Goal: Task Accomplishment & Management: Use online tool/utility

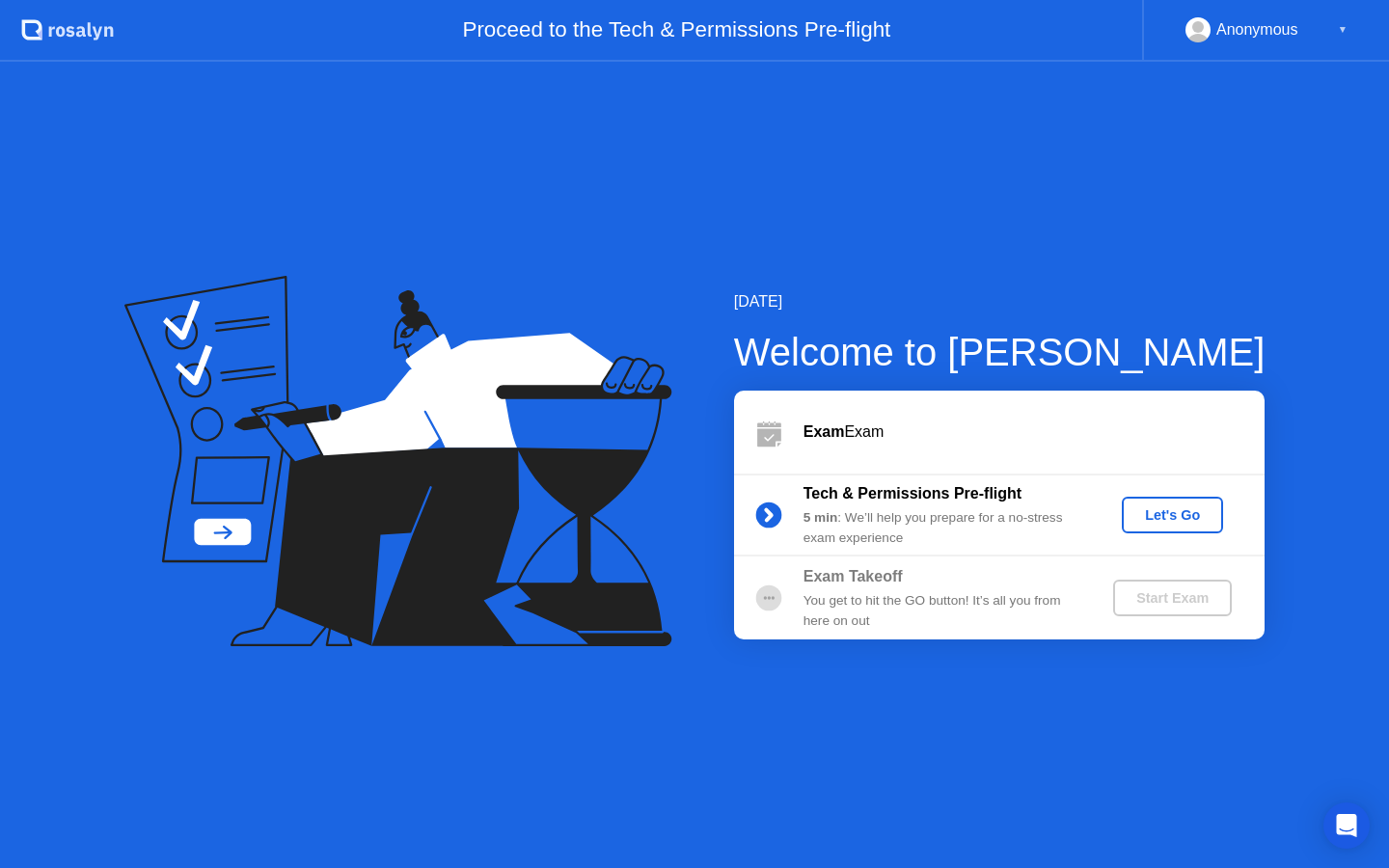
click at [1185, 515] on div "Let's Go" at bounding box center [1173, 515] width 86 height 16
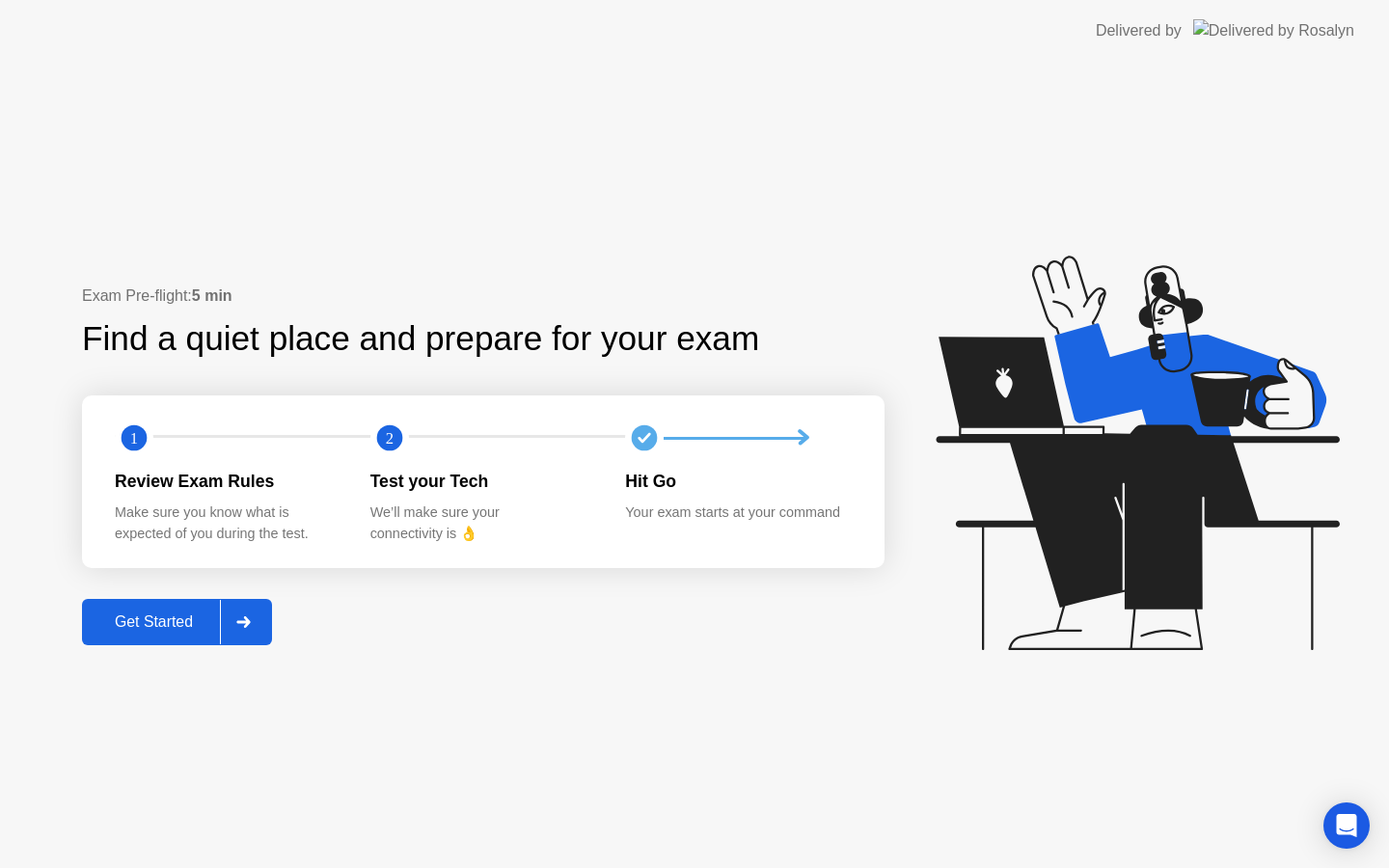
click at [212, 627] on div "Get Started" at bounding box center [153, 622] width 132 height 18
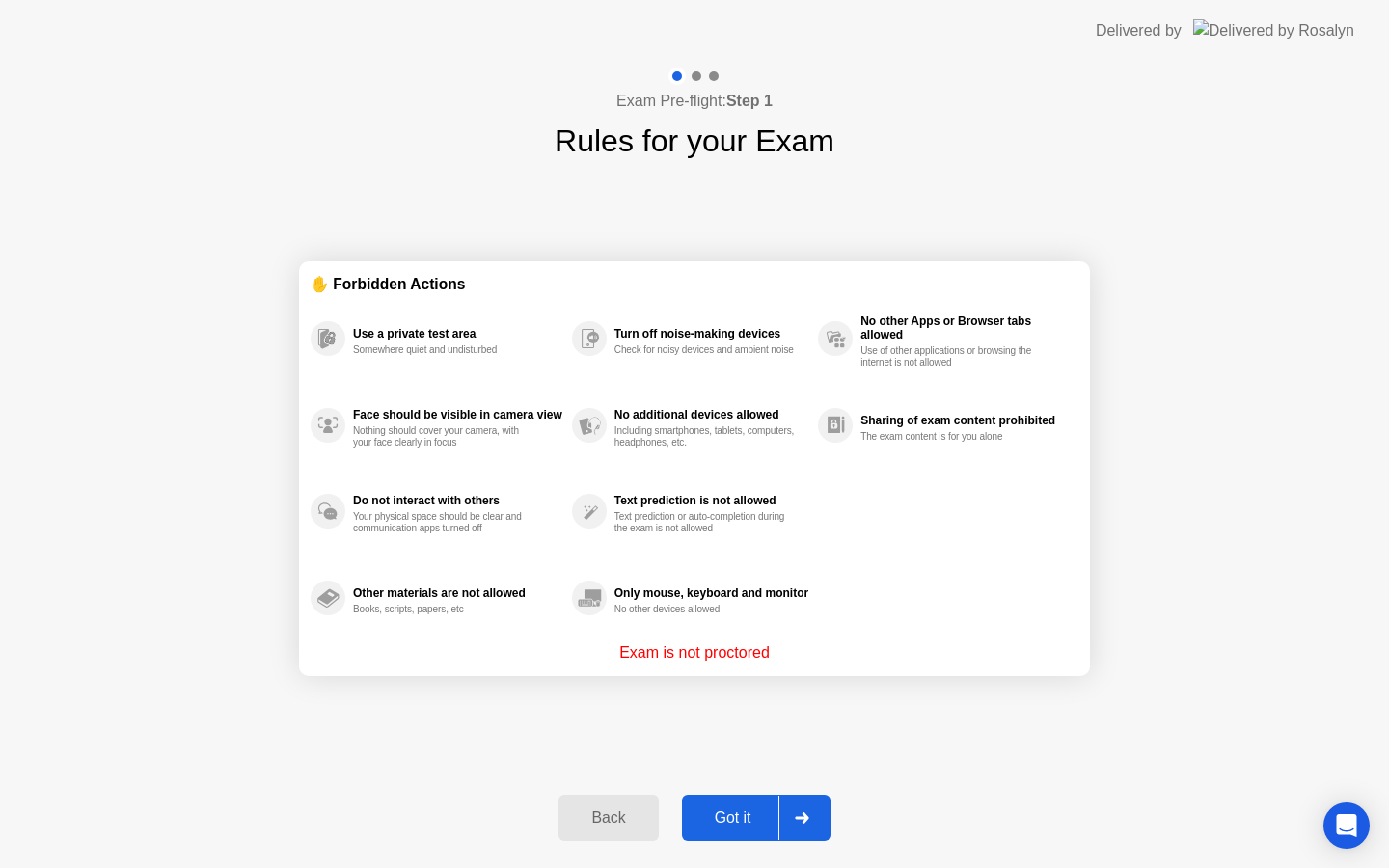
click at [735, 815] on div "Got it" at bounding box center [732, 818] width 90 height 18
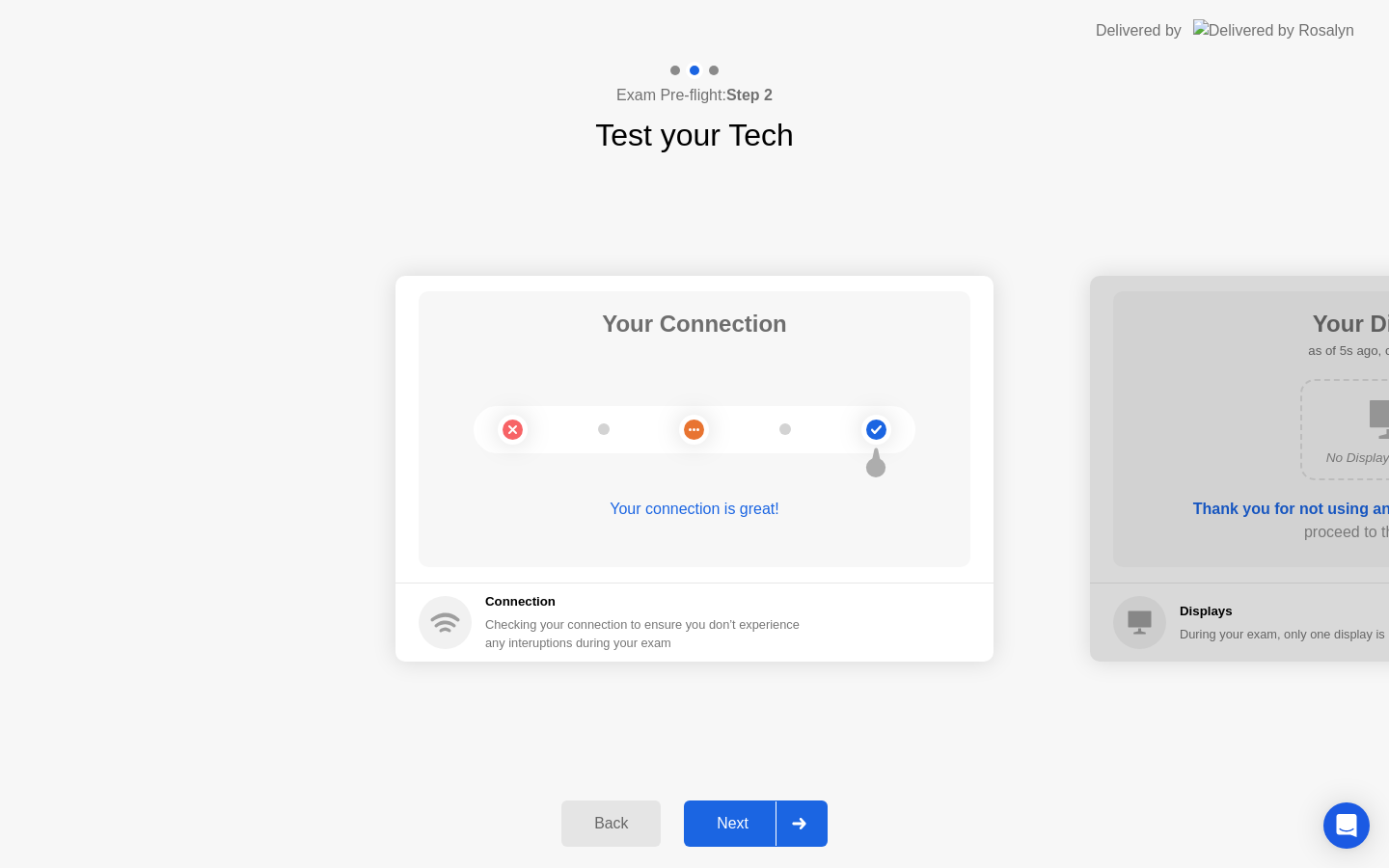
click at [1013, 167] on div "Your Connection Your connection is great! Connection Checking your connection t…" at bounding box center [694, 468] width 1389 height 621
click at [746, 827] on div "Next" at bounding box center [732, 824] width 86 height 18
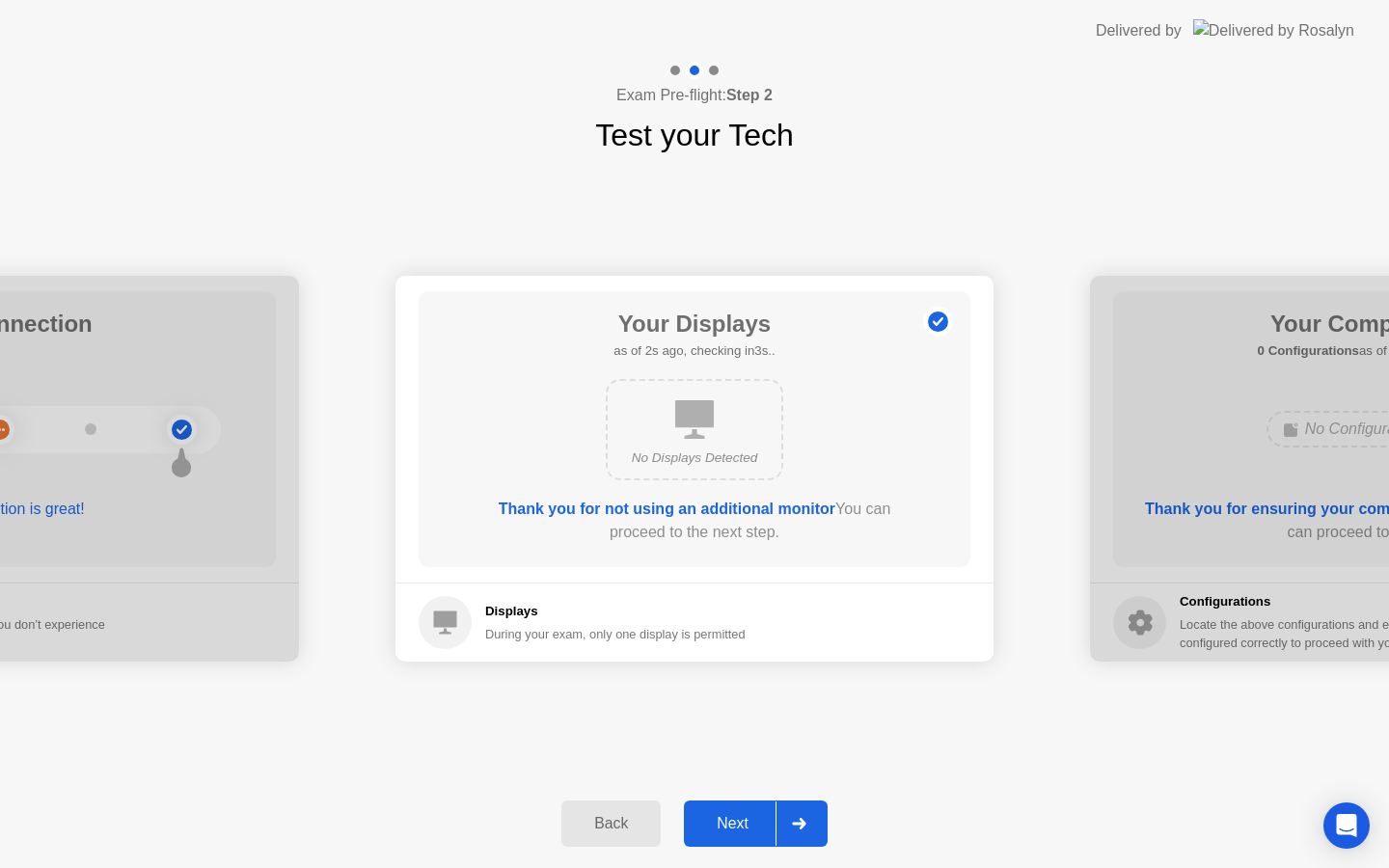
click at [736, 817] on div "Next" at bounding box center [732, 824] width 86 height 18
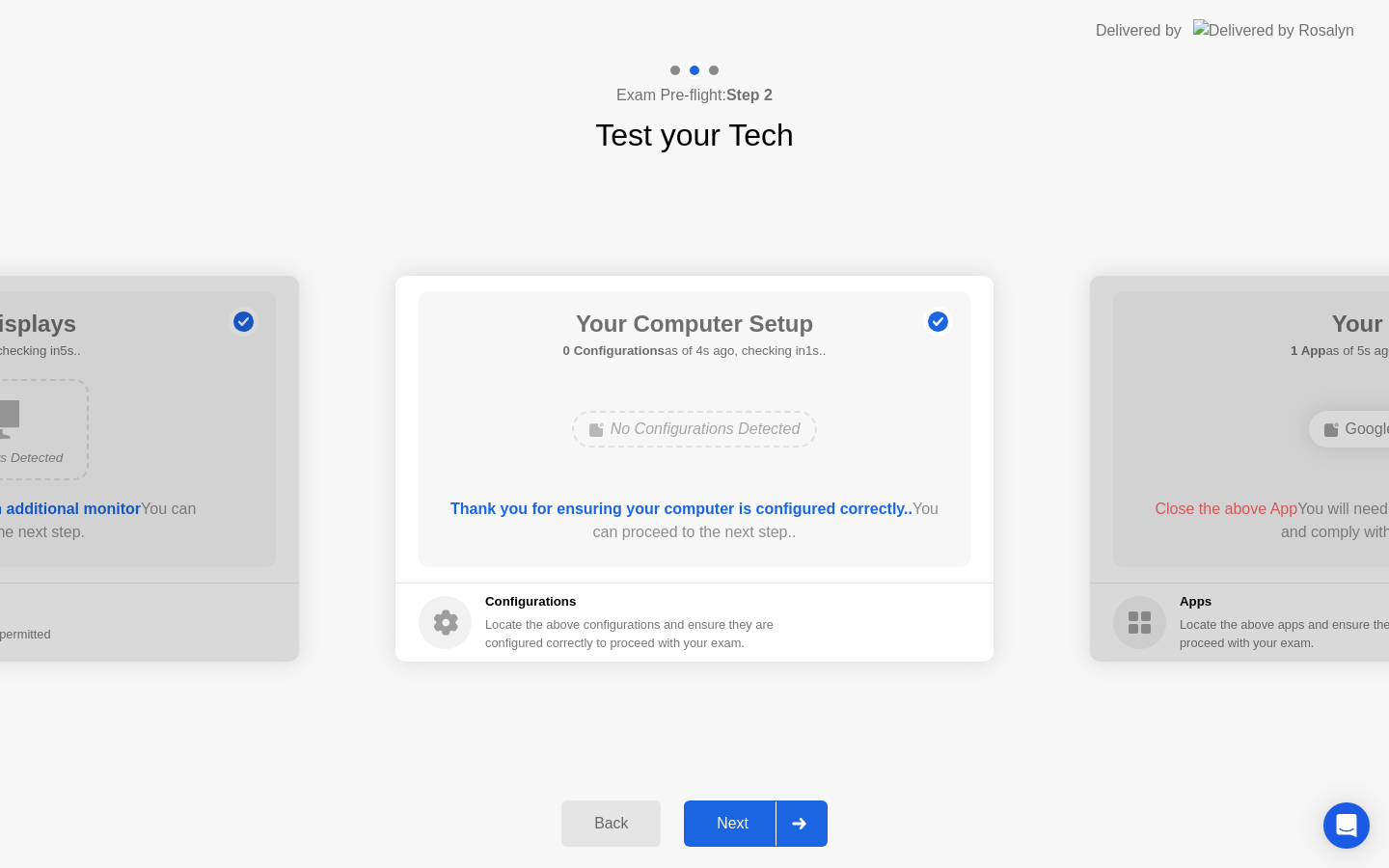
click at [735, 828] on div "Next" at bounding box center [732, 824] width 86 height 18
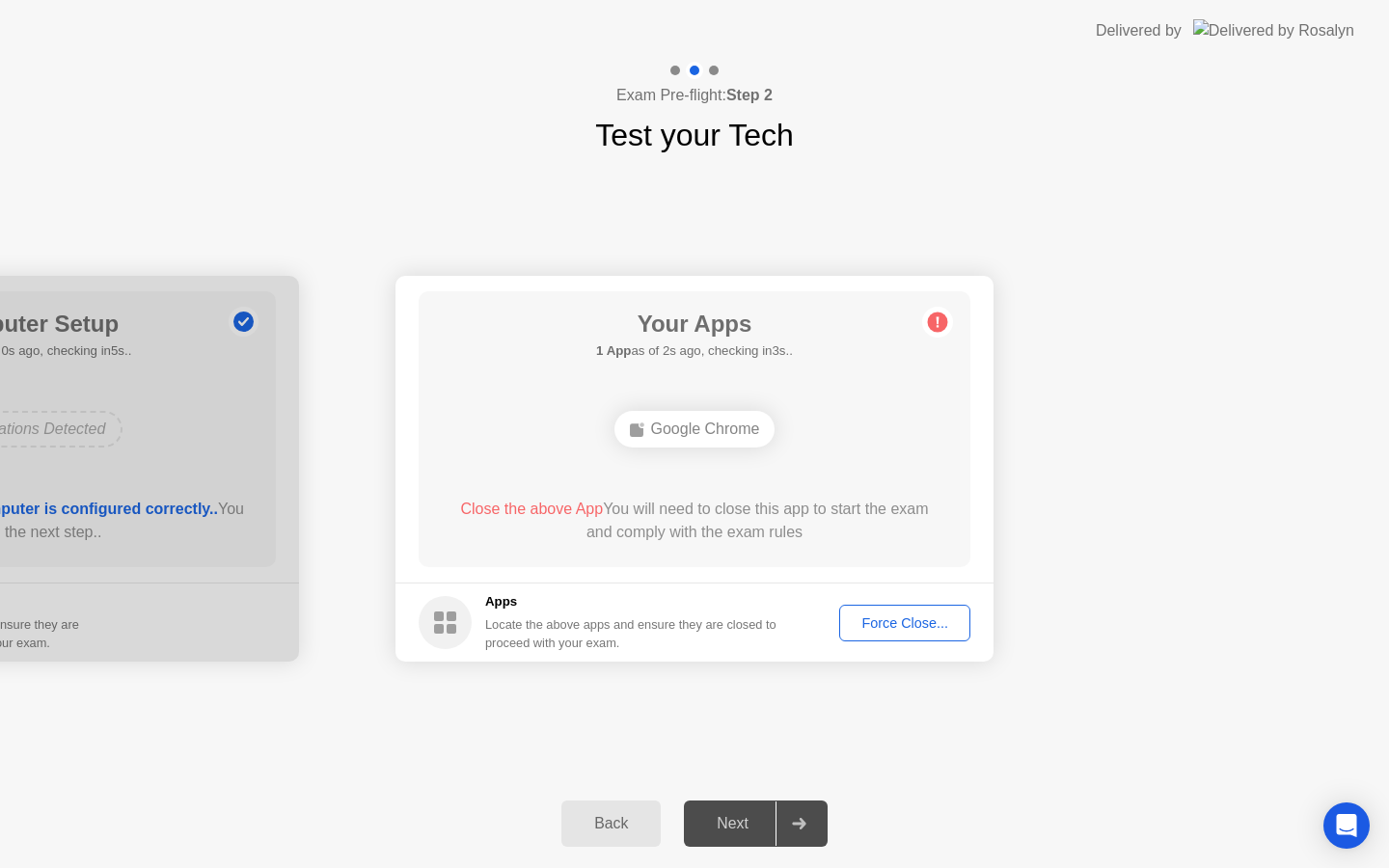
click at [693, 434] on div "Google Chrome" at bounding box center [694, 429] width 161 height 37
click at [870, 621] on div "Force Close..." at bounding box center [905, 623] width 118 height 16
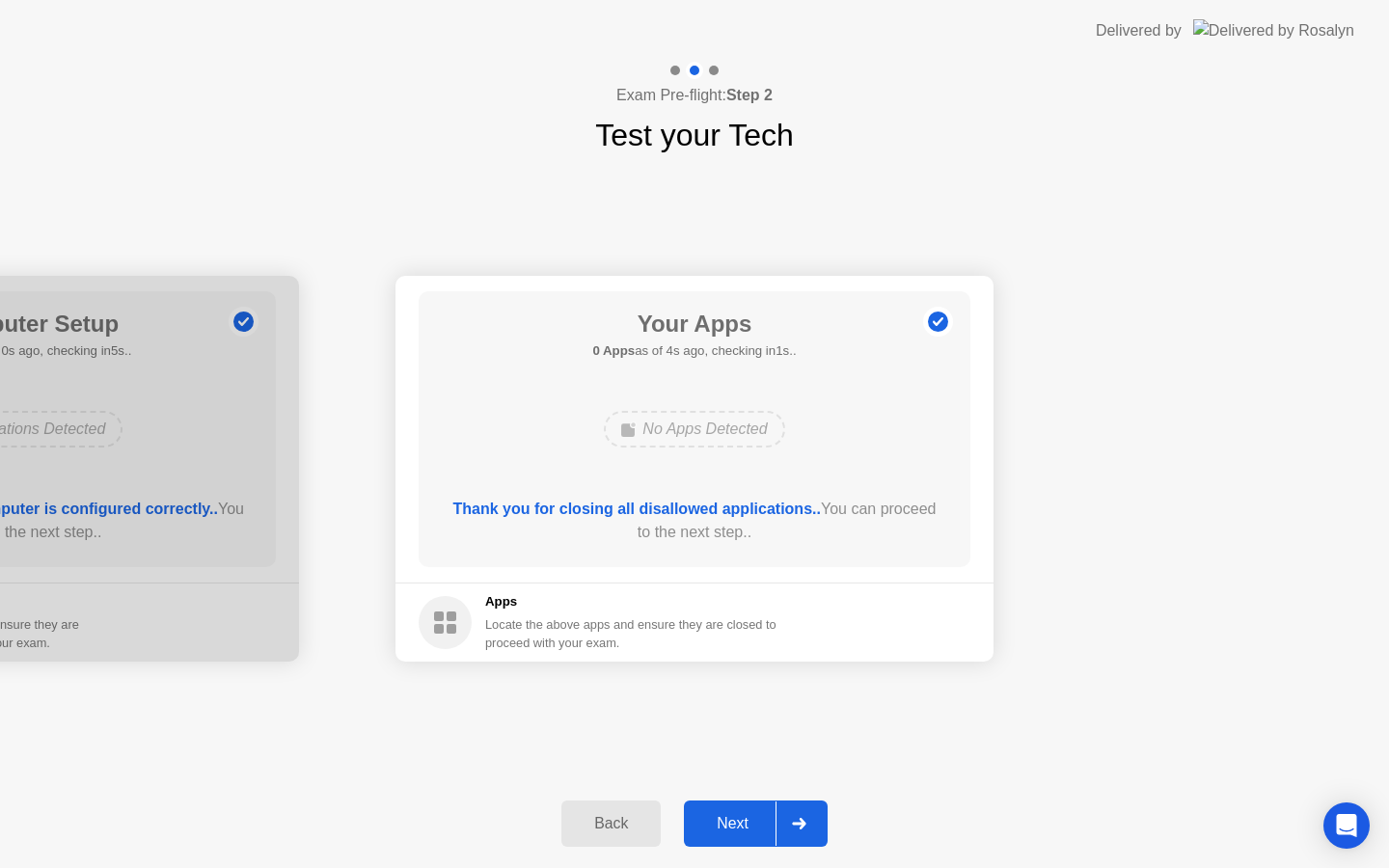
click at [740, 823] on div "Next" at bounding box center [732, 824] width 86 height 18
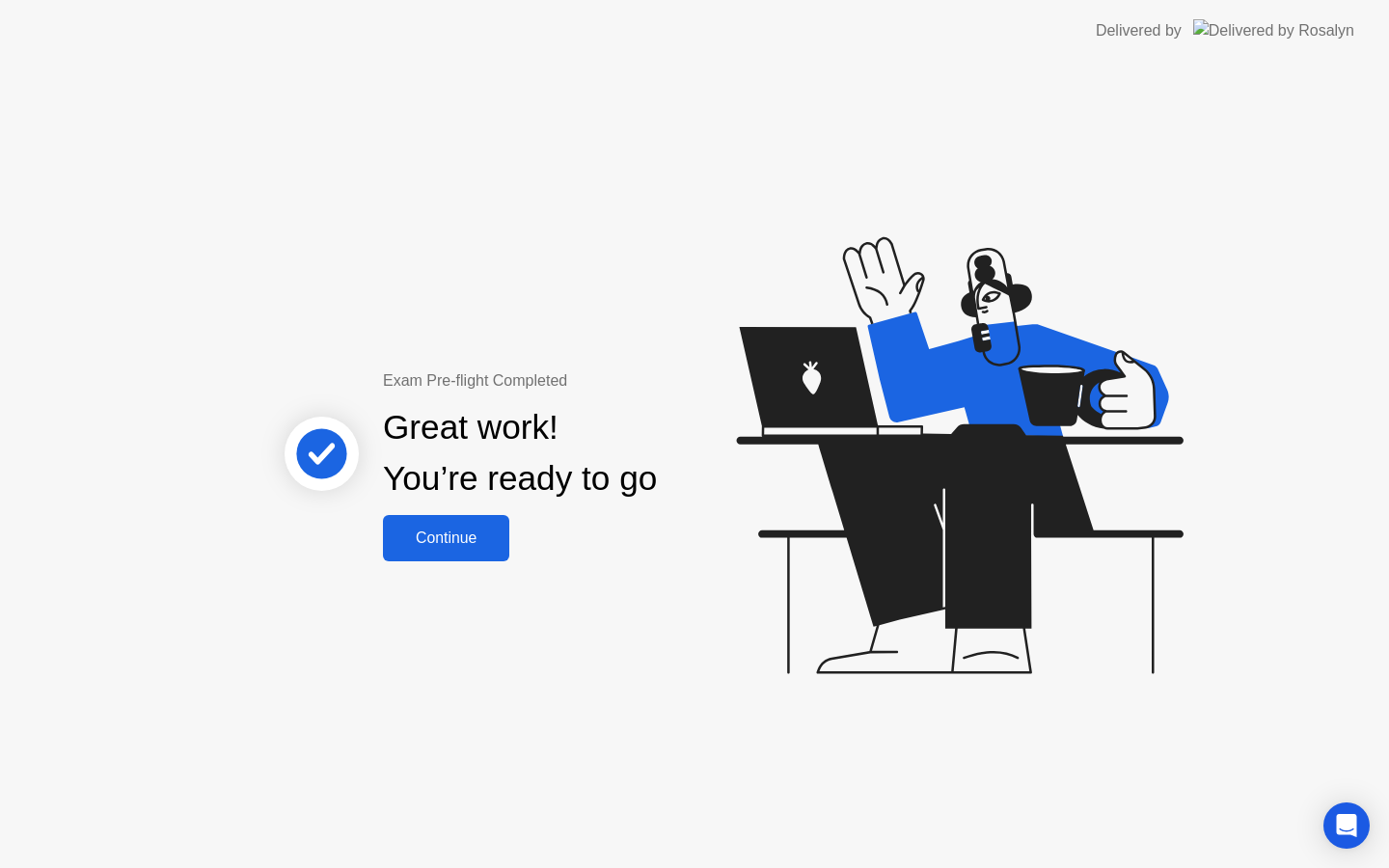
click at [471, 550] on button "Continue" at bounding box center [445, 538] width 126 height 47
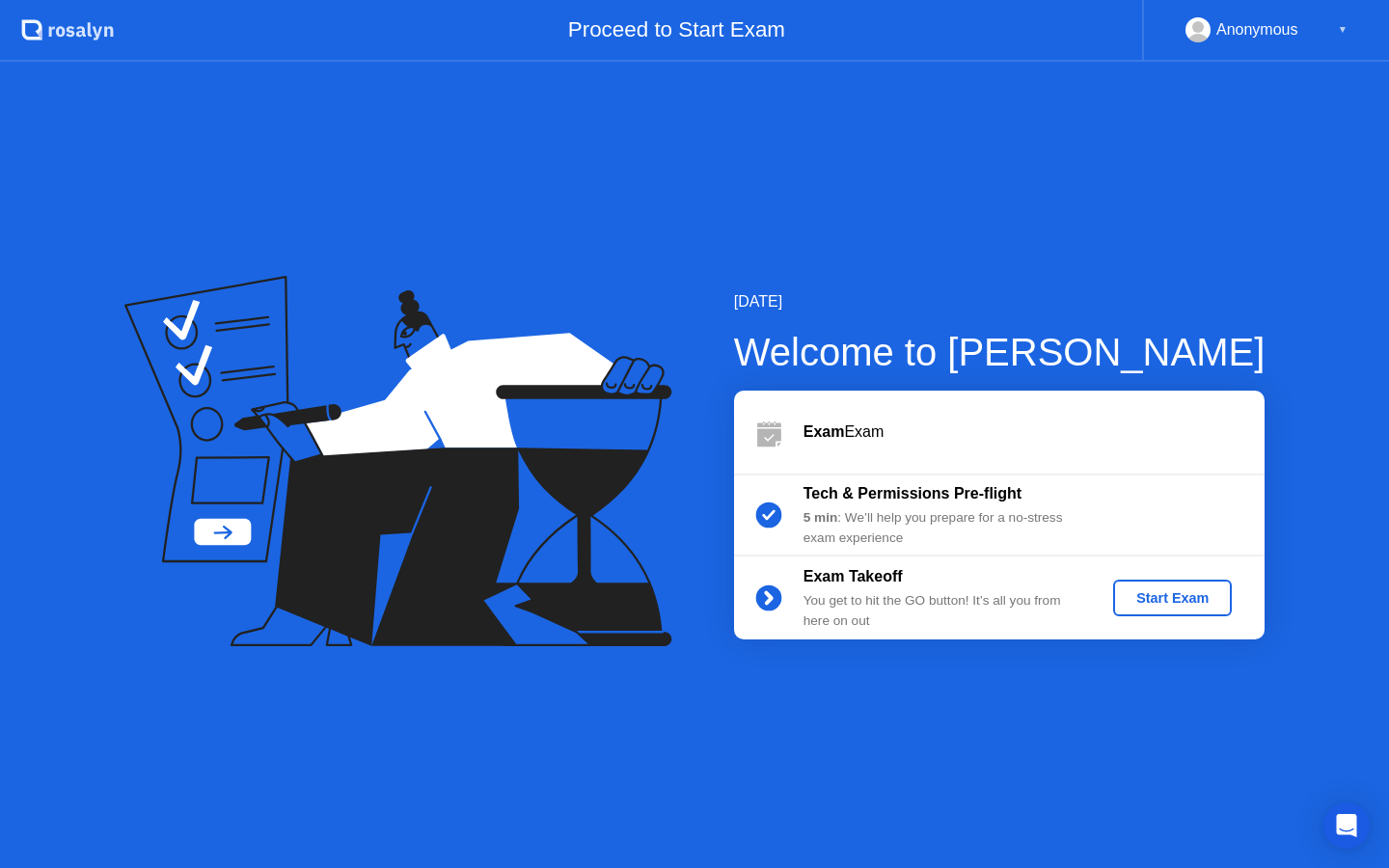
click at [1196, 600] on div "Start Exam" at bounding box center [1173, 598] width 103 height 16
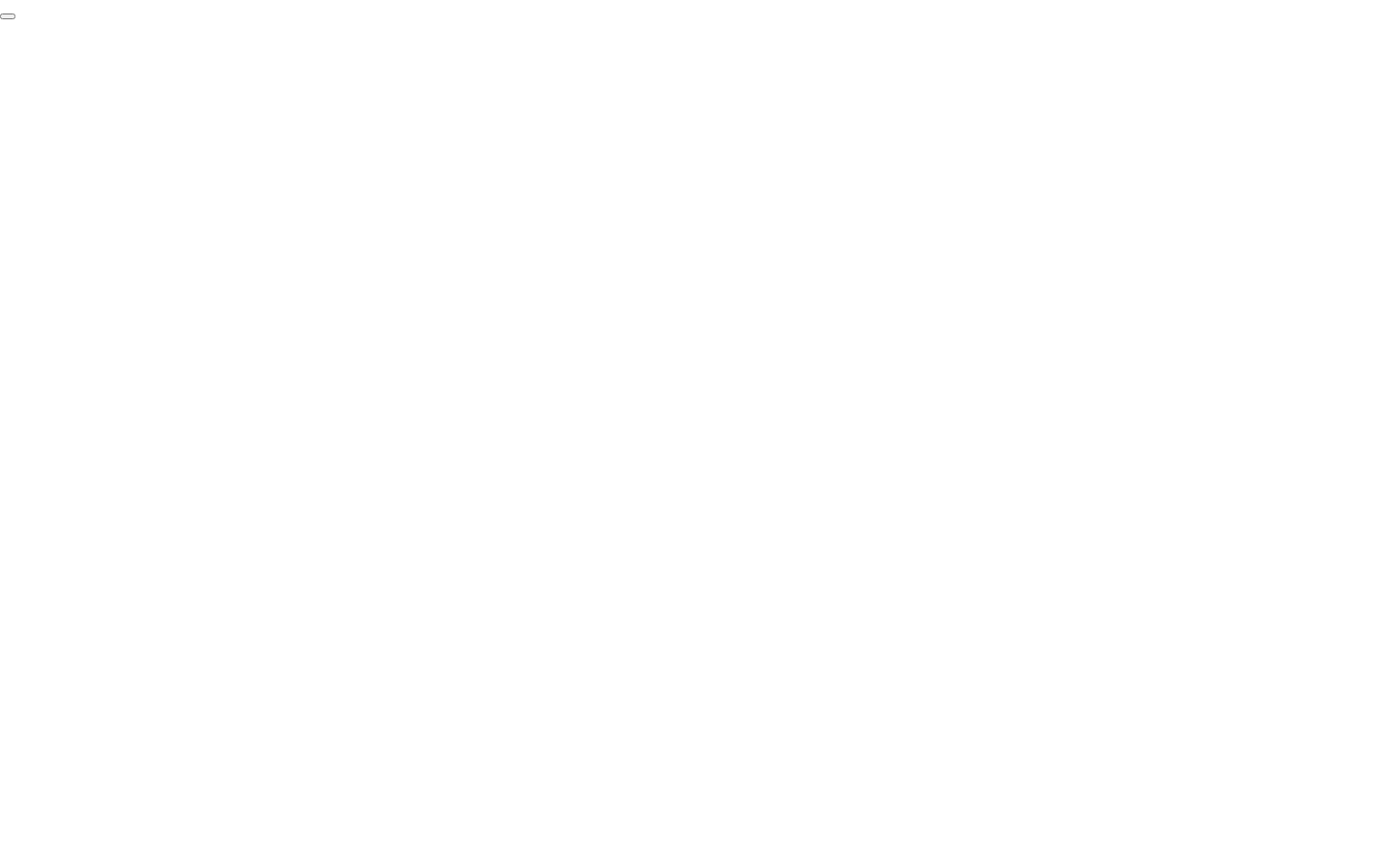
click div "End Proctoring Session"
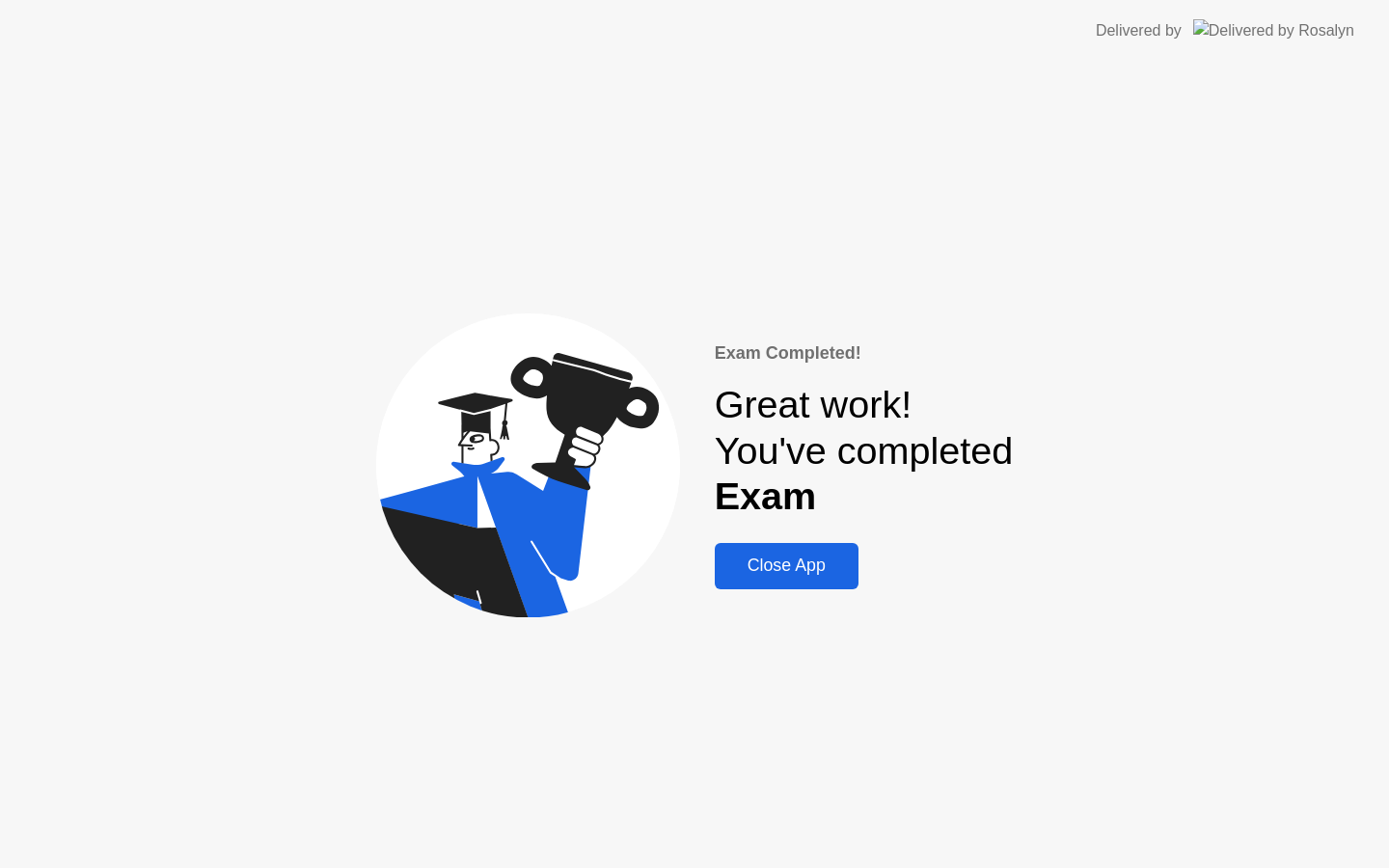
click at [819, 564] on div "Close App" at bounding box center [786, 565] width 132 height 20
